Goal: Navigation & Orientation: Find specific page/section

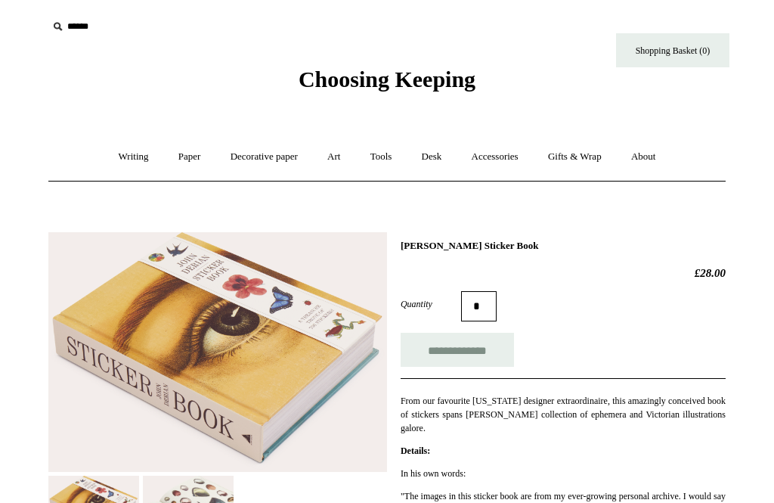
click at [125, 153] on link "Writing +" at bounding box center [133, 157] width 57 height 40
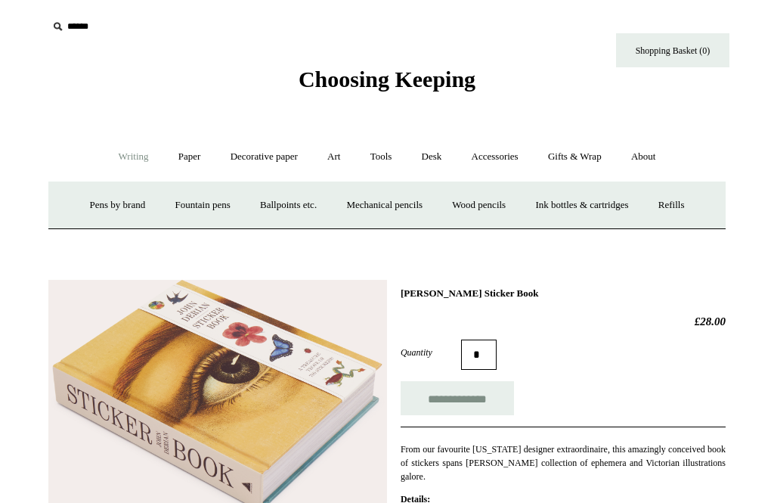
click at [260, 160] on link "Decorative paper +" at bounding box center [264, 157] width 94 height 40
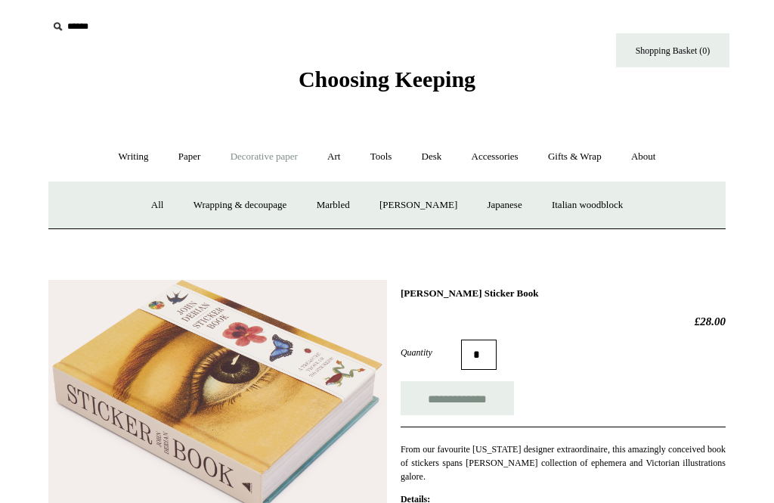
click at [444, 162] on link "Desk +" at bounding box center [432, 157] width 48 height 40
click at [127, 166] on link "Writing +" at bounding box center [133, 157] width 57 height 40
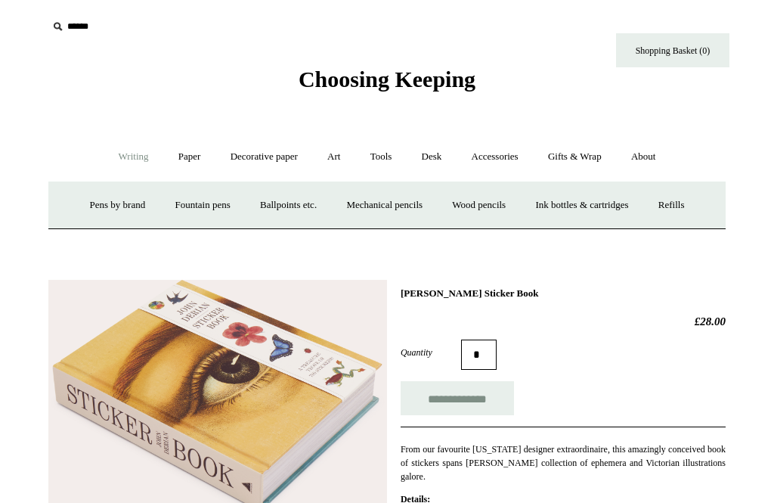
click at [178, 156] on link "Paper +" at bounding box center [190, 157] width 50 height 40
click at [160, 215] on link "Notebooks +" at bounding box center [176, 205] width 70 height 40
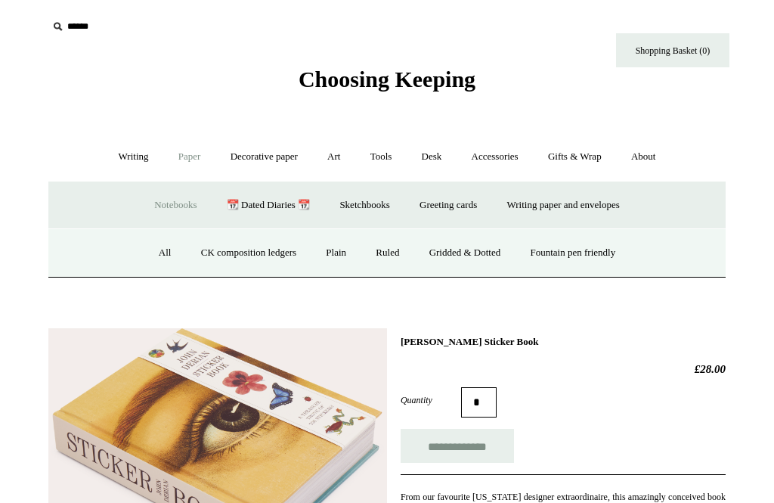
click at [336, 257] on link "Plain" at bounding box center [336, 253] width 48 height 40
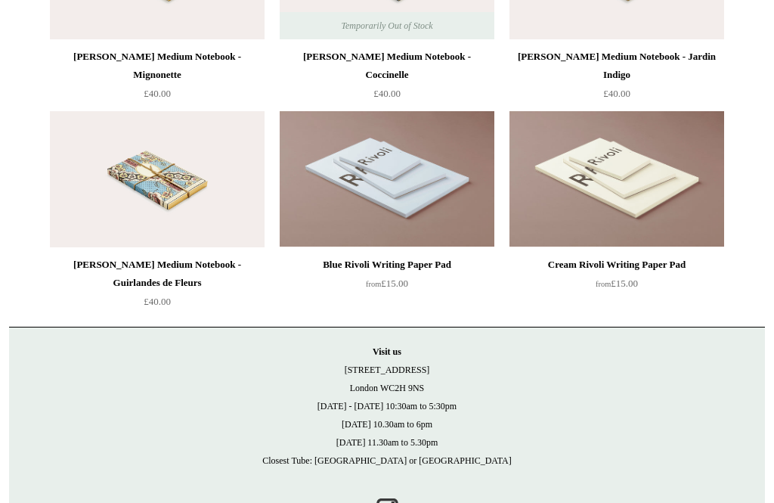
scroll to position [4878, 0]
